Goal: Task Accomplishment & Management: Use online tool/utility

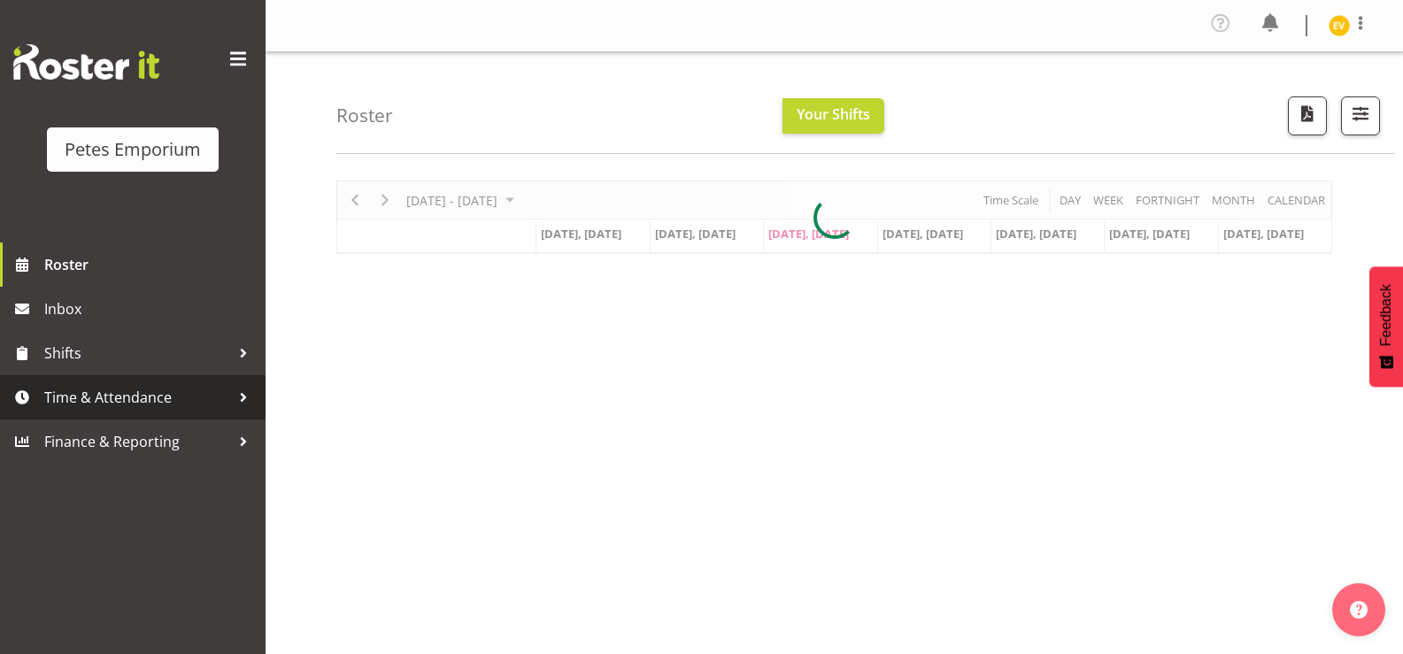
click at [162, 386] on span "Time & Attendance" at bounding box center [137, 397] width 186 height 27
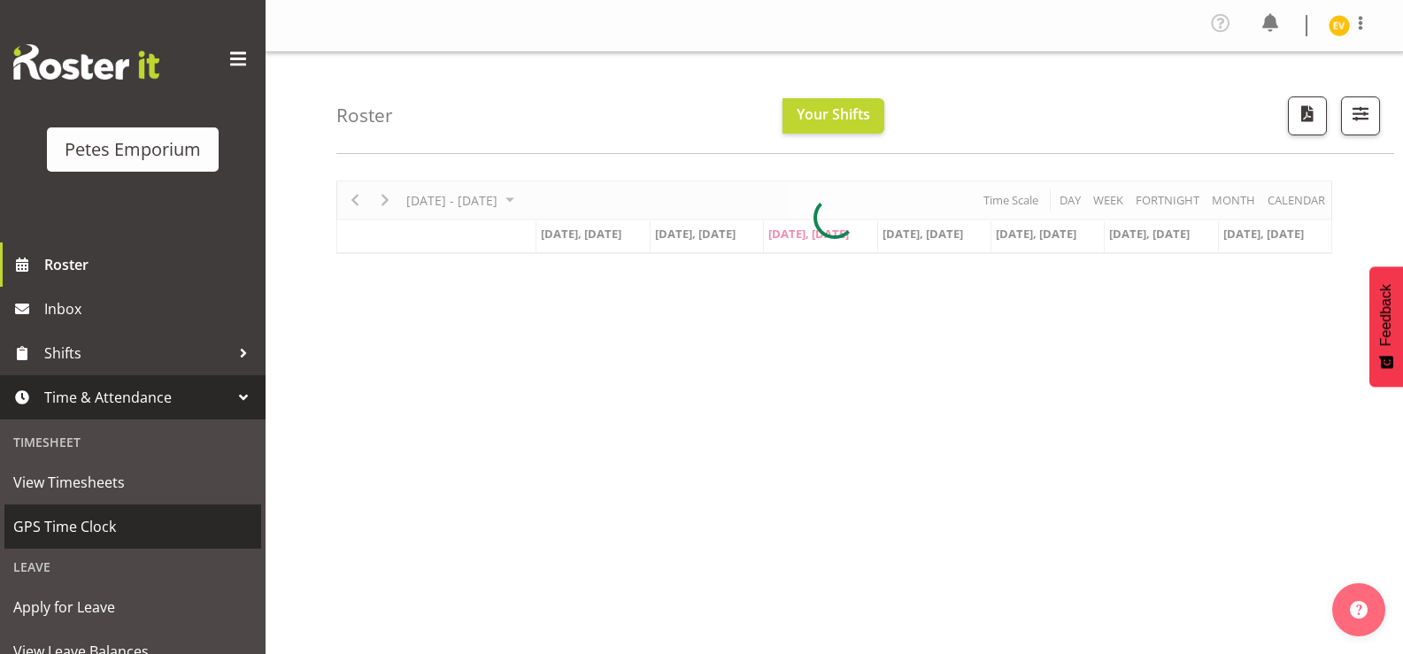
click at [151, 520] on span "GPS Time Clock" at bounding box center [132, 526] width 239 height 27
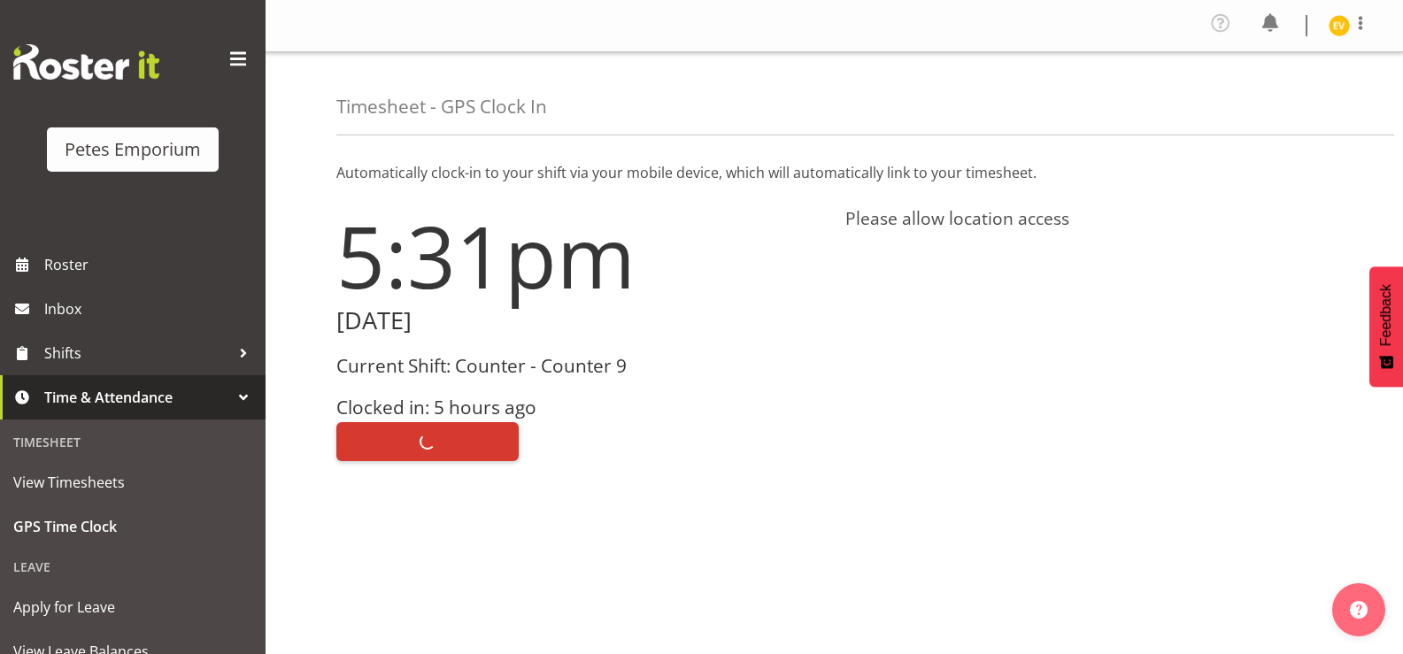
click at [423, 446] on div "Clock Out" at bounding box center [580, 440] width 488 height 42
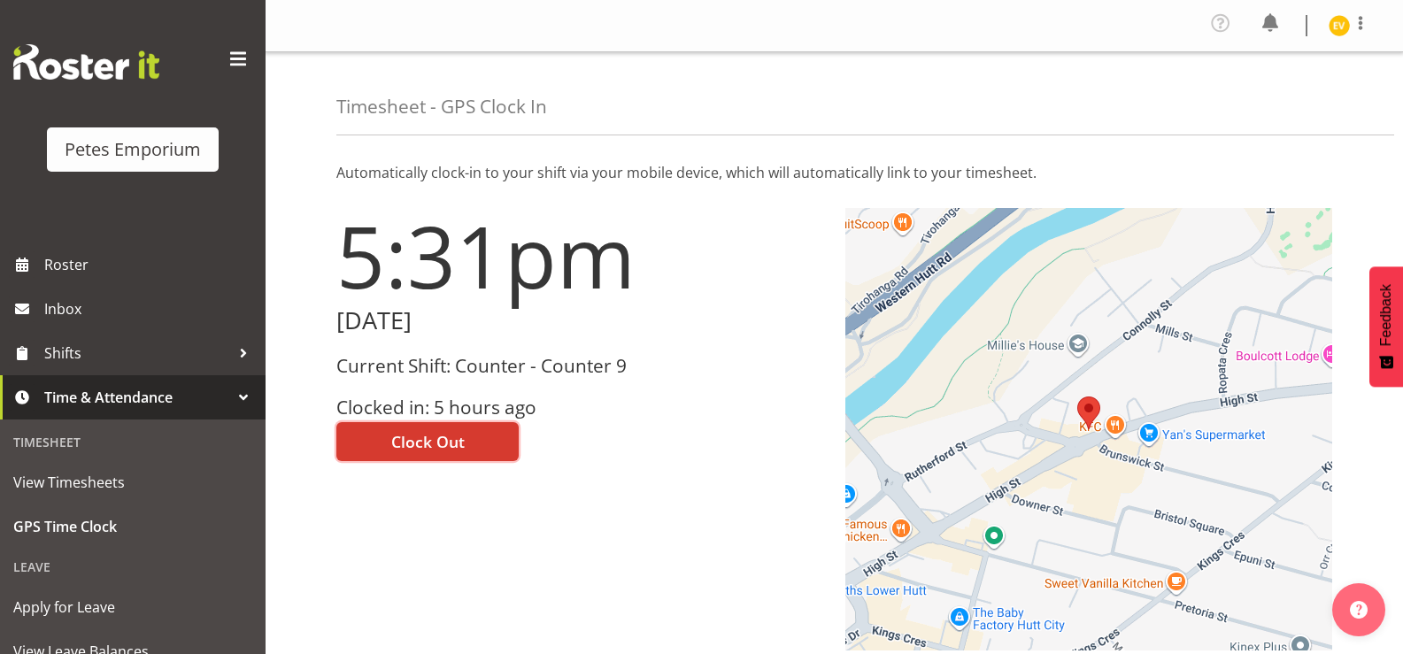
click at [423, 446] on span "Clock Out" at bounding box center [427, 441] width 73 height 23
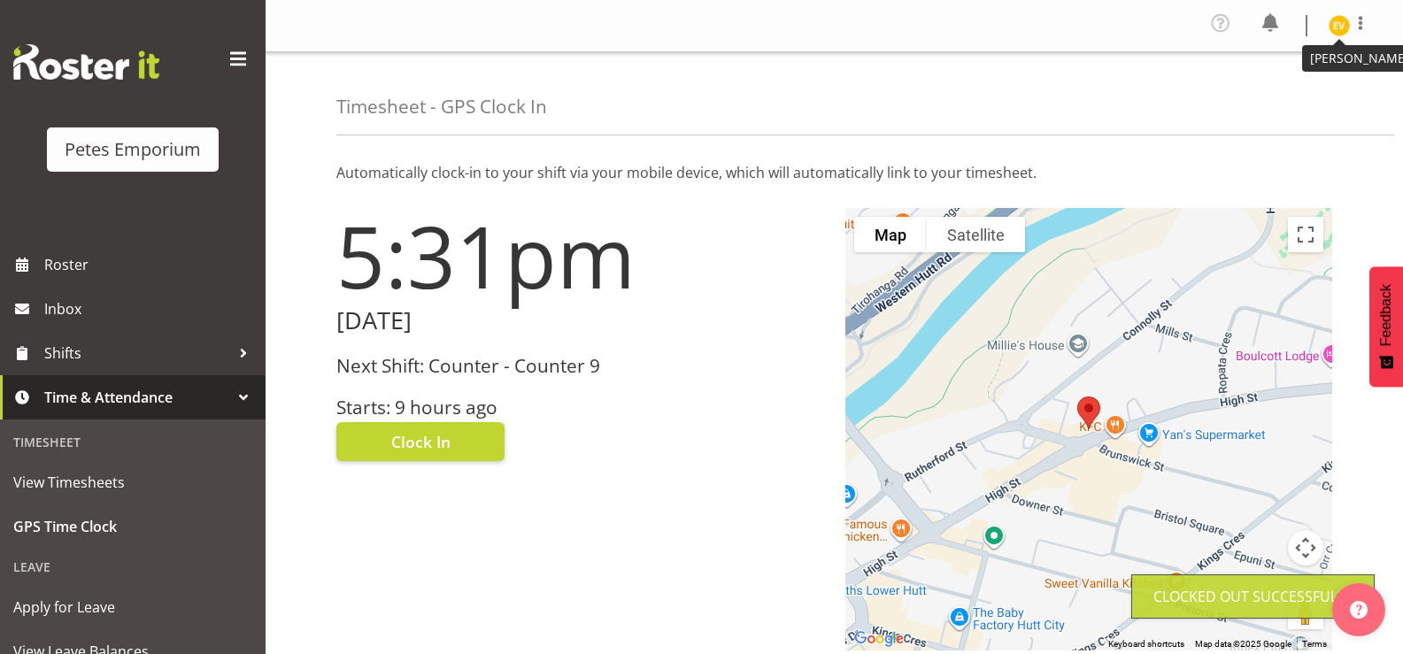
click at [1348, 23] on img at bounding box center [1339, 25] width 21 height 21
click at [1302, 105] on link "Log Out" at bounding box center [1286, 97] width 170 height 32
